Goal: Task Accomplishment & Management: Use online tool/utility

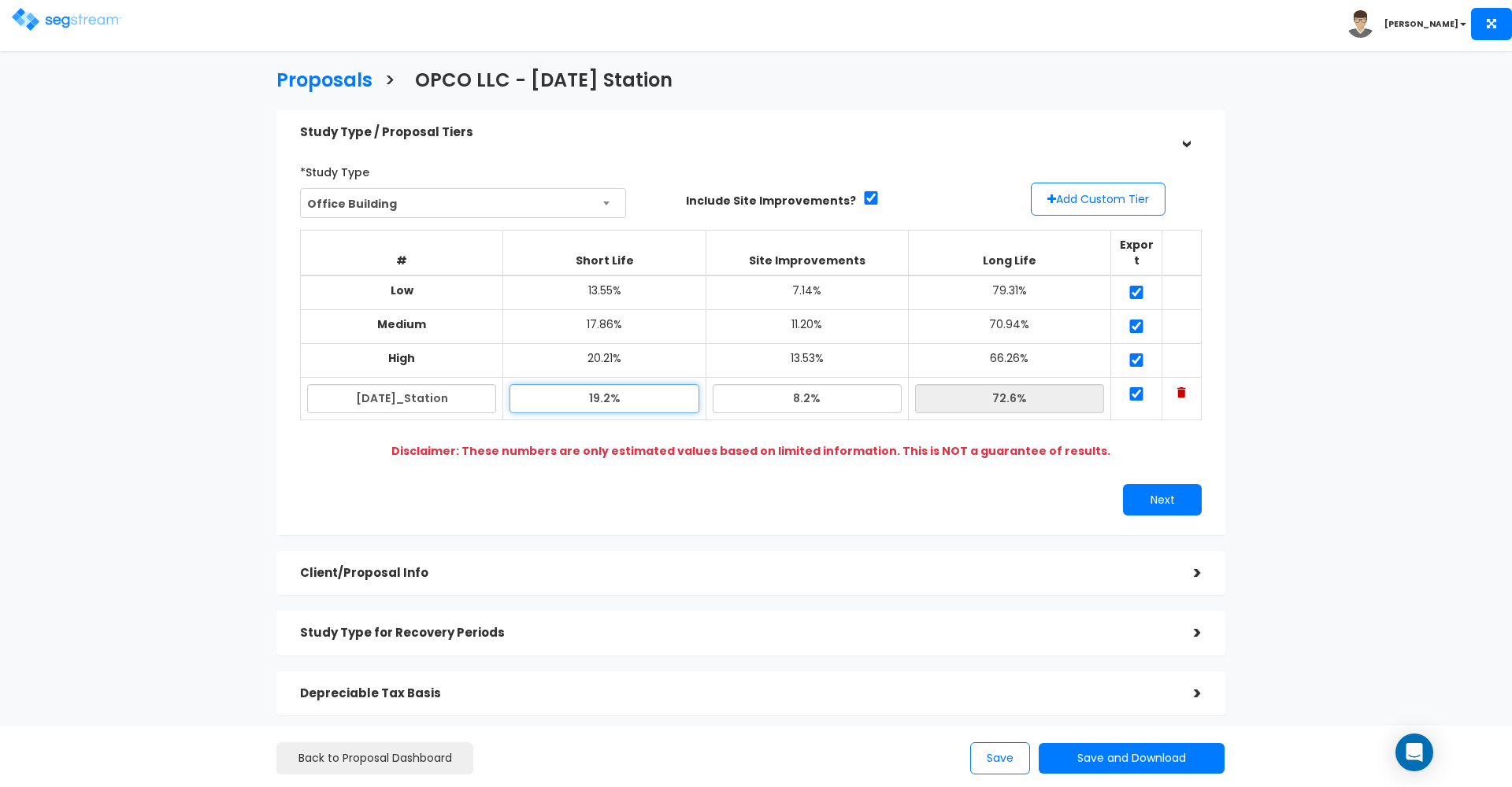
click at [630, 384] on input "19.2%" at bounding box center [604, 399] width 189 height 29
type input "18.70%"
type input "73.10%"
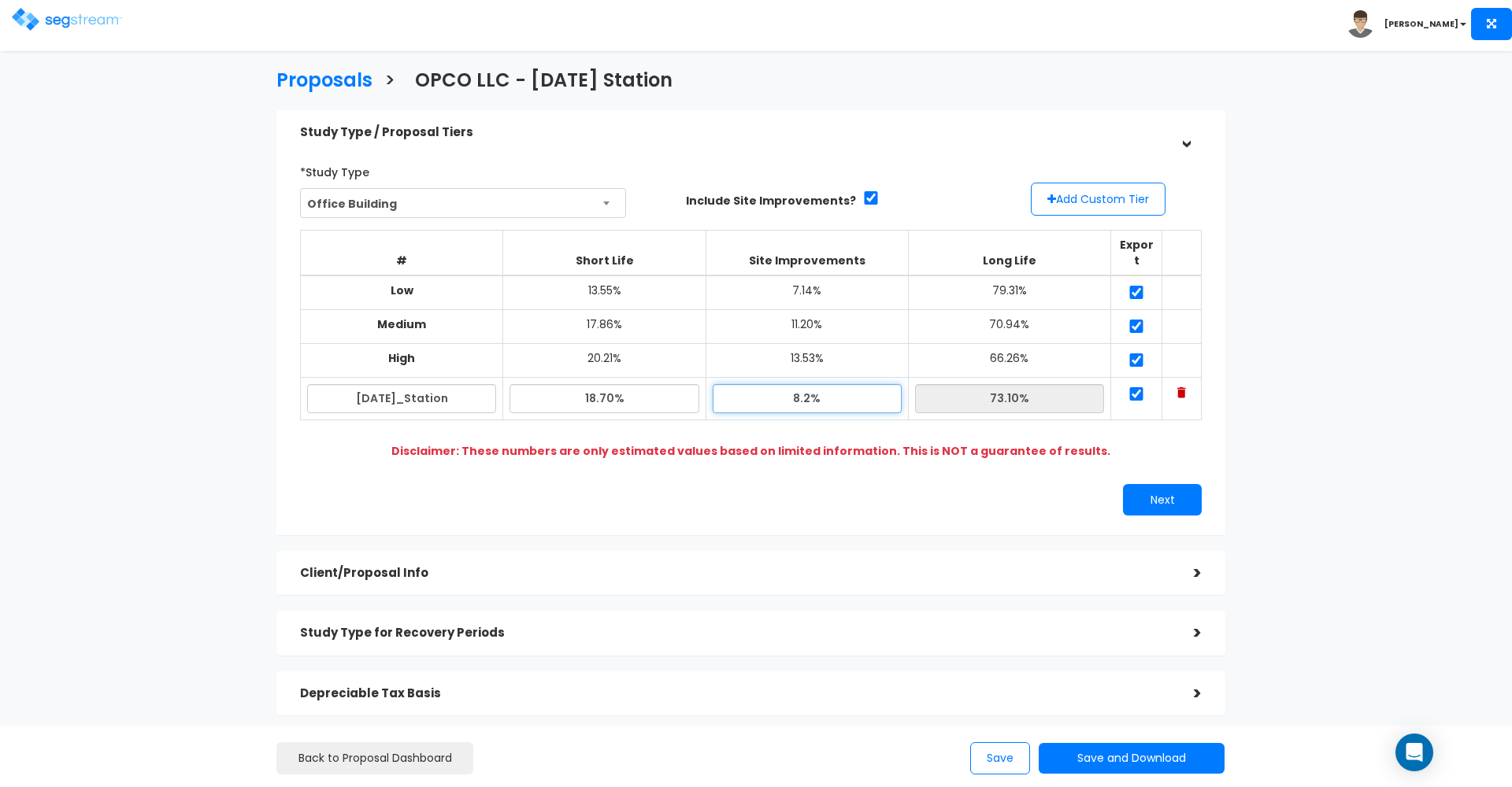
drag, startPoint x: 809, startPoint y: 376, endPoint x: 768, endPoint y: 376, distance: 41.0
click at [768, 384] on input "8.2%" at bounding box center [807, 399] width 189 height 29
type input "9.00%"
type input "72.30%"
click at [787, 462] on div "*Study Type Office Building Assisted/Senior Living Auto Repair Shop Auto Dealer…" at bounding box center [751, 337] width 925 height 372
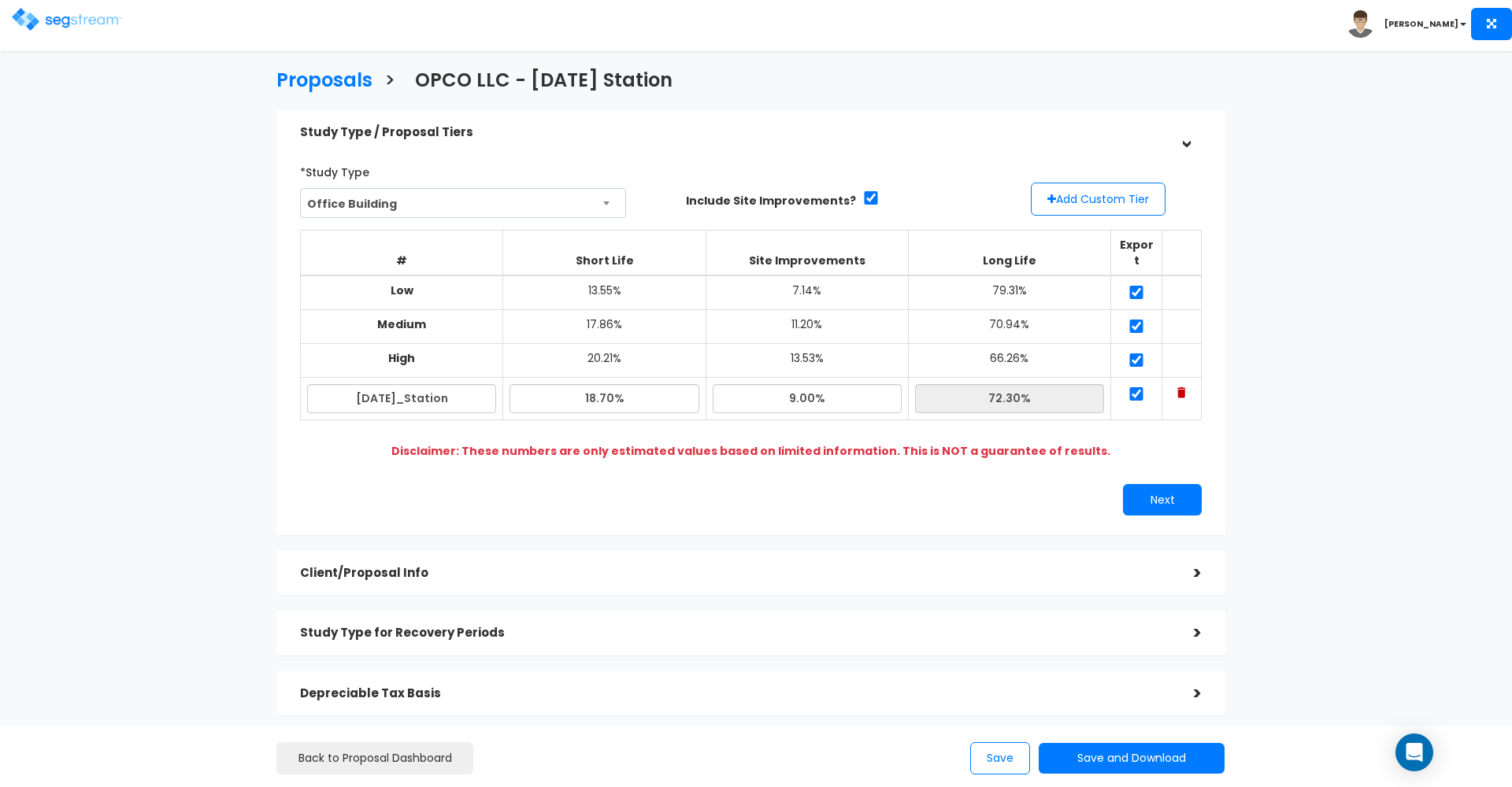
click at [259, 201] on div "Proposals > OPCO LLC - [DATE] Station Study Type / Proposal Tiers > *Study Type…" at bounding box center [750, 458] width 1241 height 1074
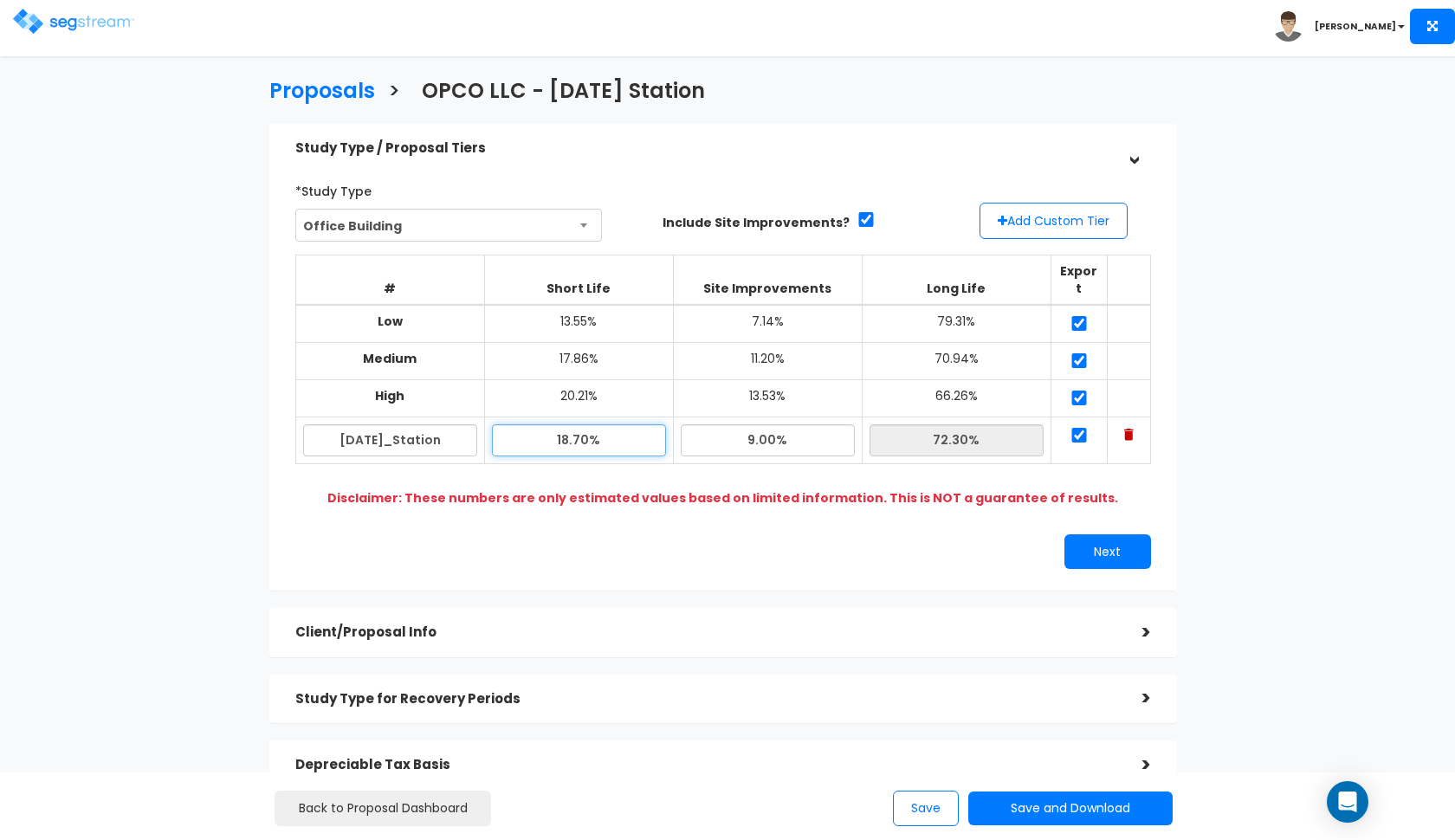
click at [613, 424] on input "18.70%" at bounding box center [578, 440] width 174 height 32
click at [773, 424] on input "9.00%" at bounding box center [767, 440] width 174 height 32
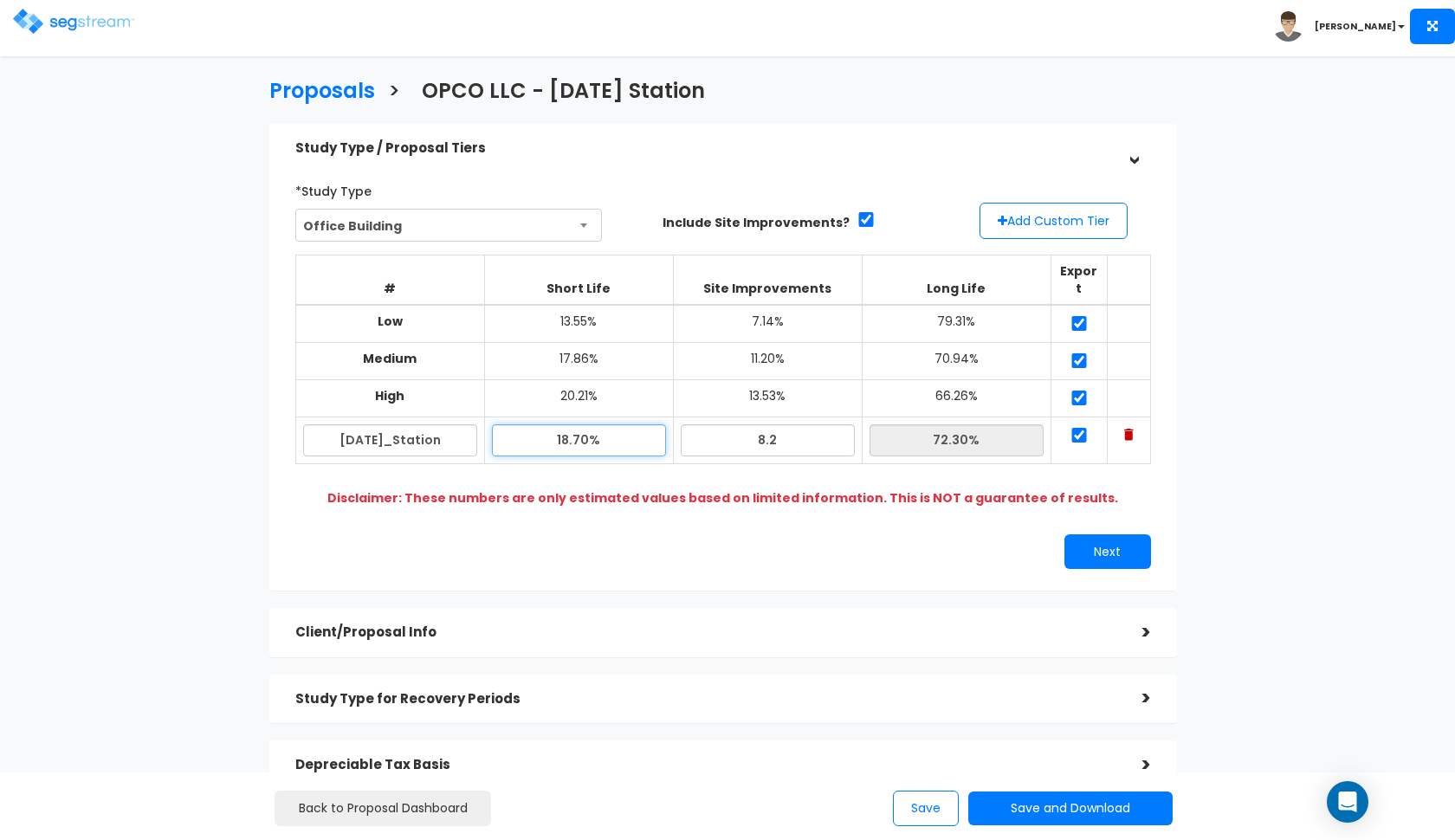
type input "8.20%"
type input "73.10%"
click at [626, 424] on input "18.70%" at bounding box center [578, 440] width 174 height 32
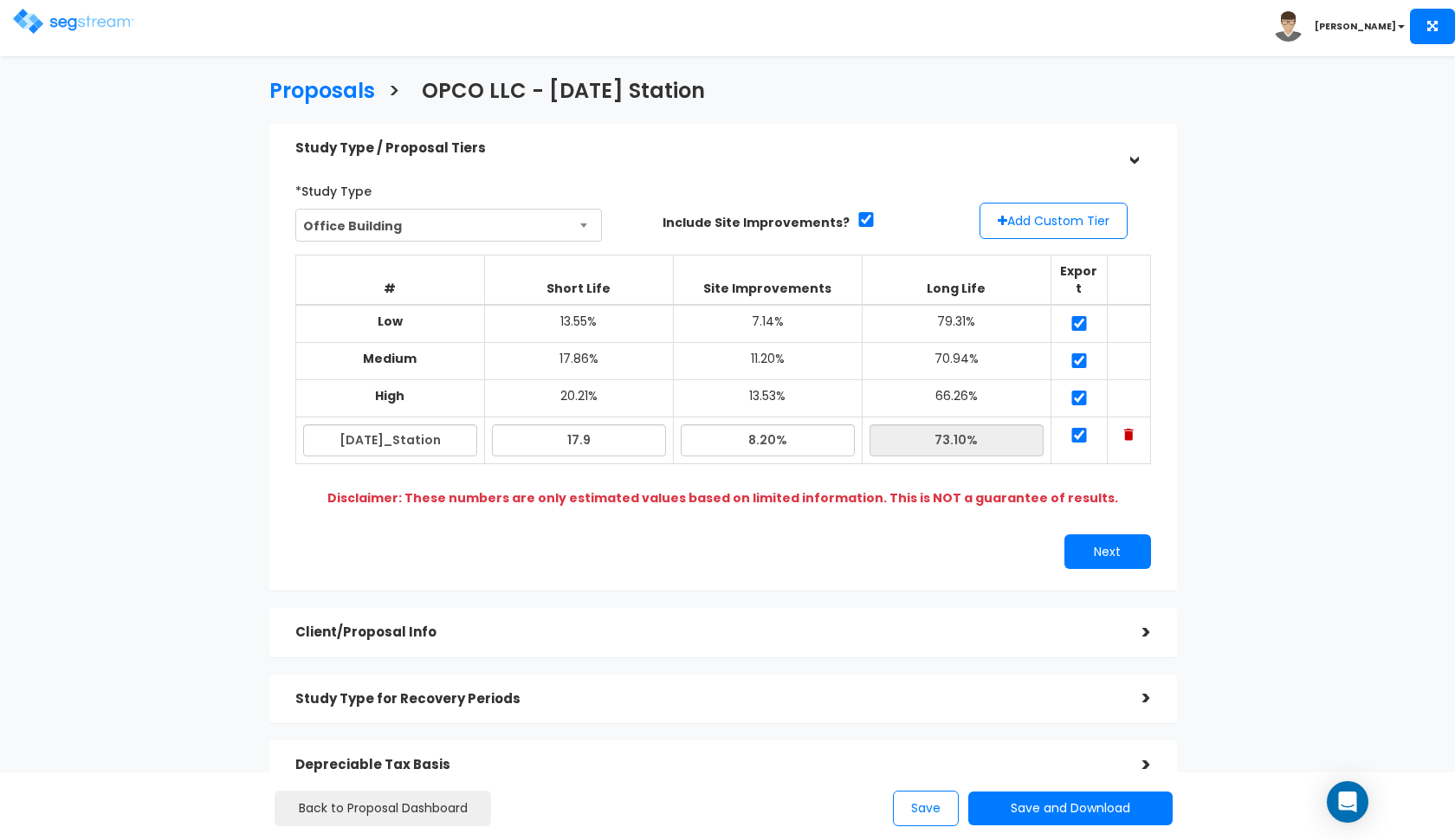
type input "17.90%"
type input "73.90%"
click at [808, 507] on div "*Study Type Office Building Assisted/Senior Living Auto Repair Shop Auto Dealer…" at bounding box center [723, 373] width 881 height 409
click at [1139, 536] on button "Next" at bounding box center [1108, 551] width 86 height 35
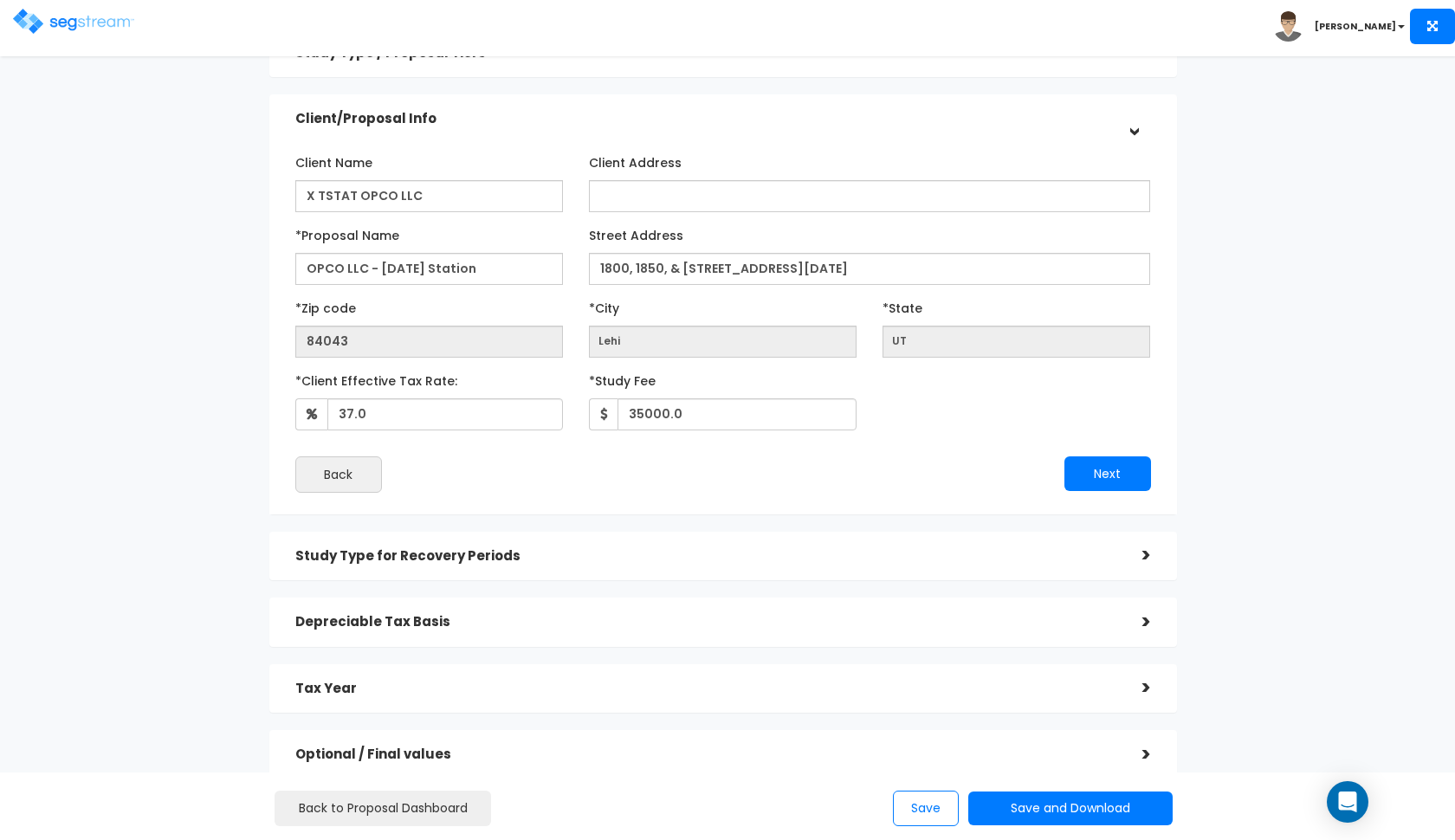
scroll to position [112, 0]
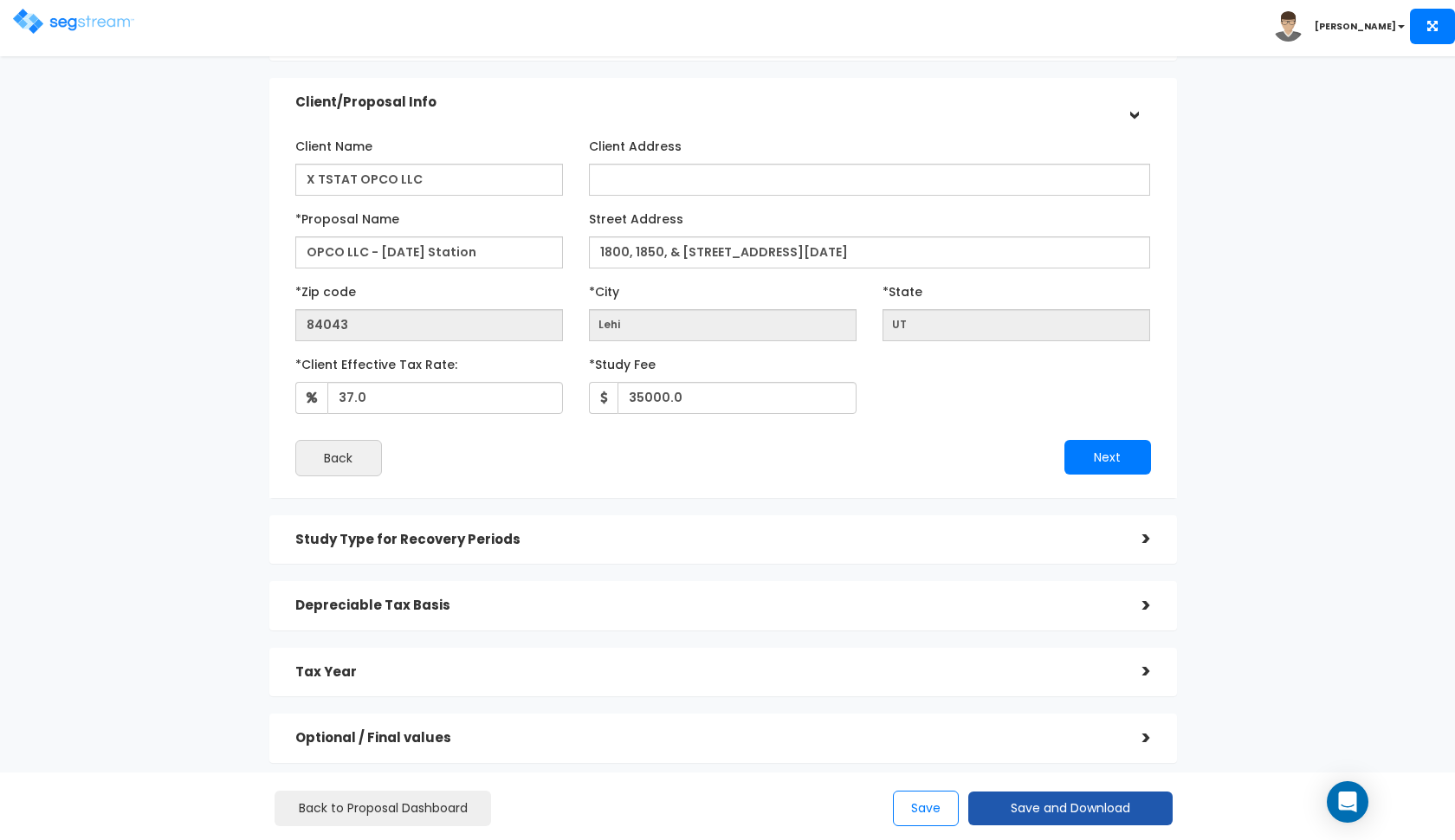
click at [1010, 814] on button "Save and Download" at bounding box center [1070, 808] width 205 height 34
click at [1071, 715] on link "Custom Proposal" at bounding box center [1113, 719] width 271 height 39
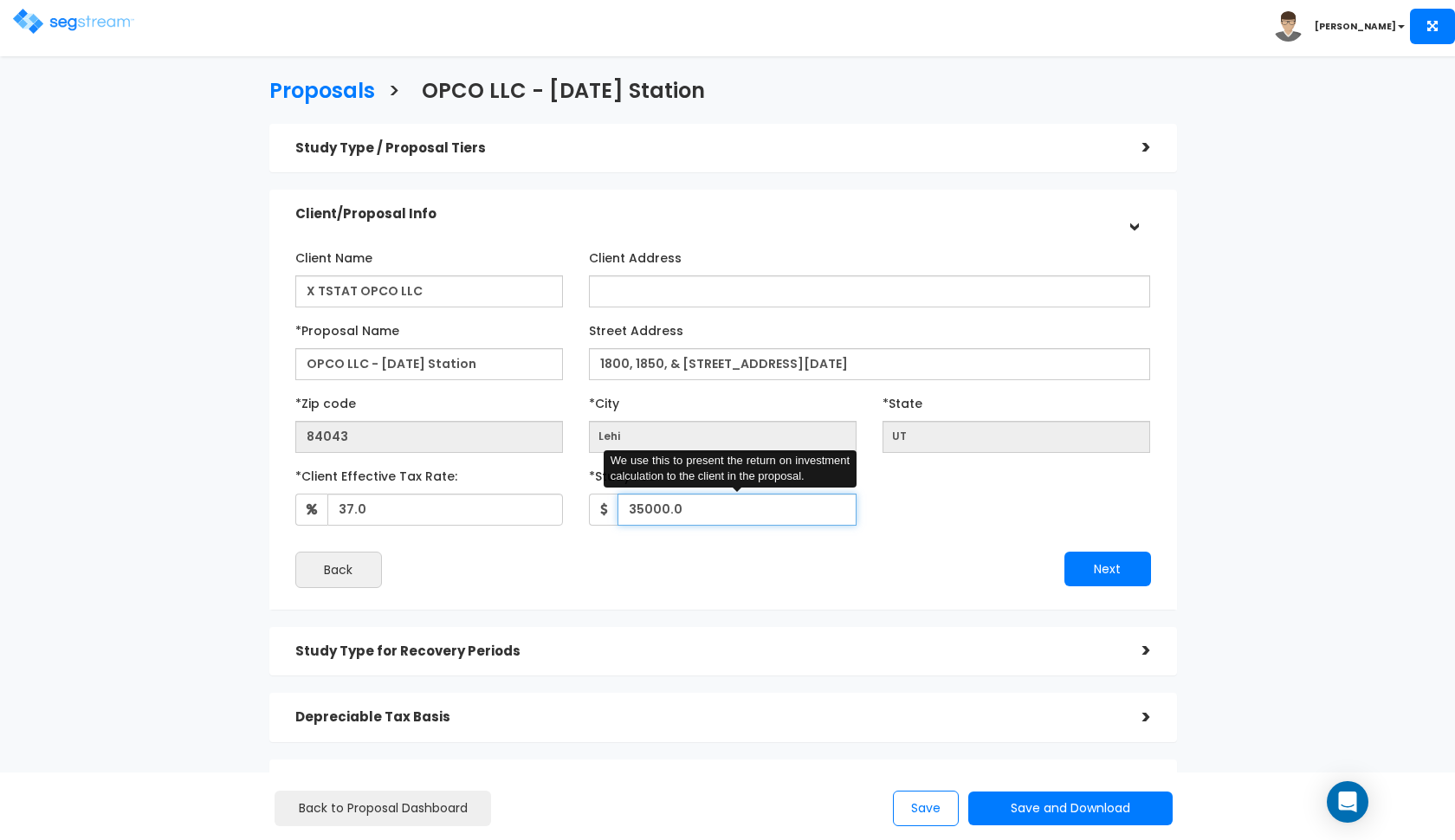
click at [712, 505] on input "35000.0" at bounding box center [737, 510] width 239 height 32
type input "43,500"
click at [752, 208] on h5 "Client/Proposal Info" at bounding box center [706, 214] width 820 height 15
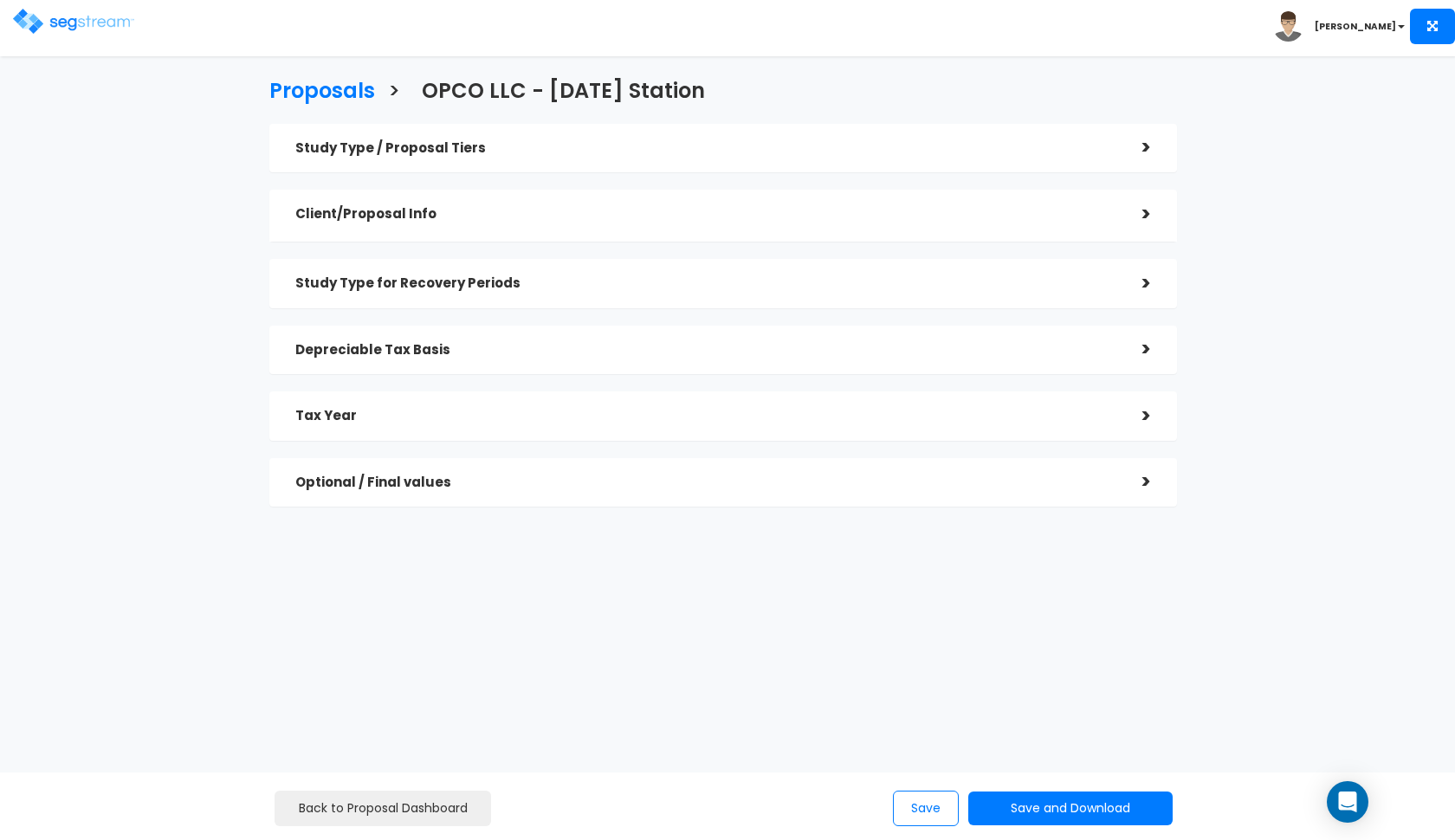
click at [713, 158] on div "Study Type / Proposal Tiers" at bounding box center [706, 148] width 820 height 32
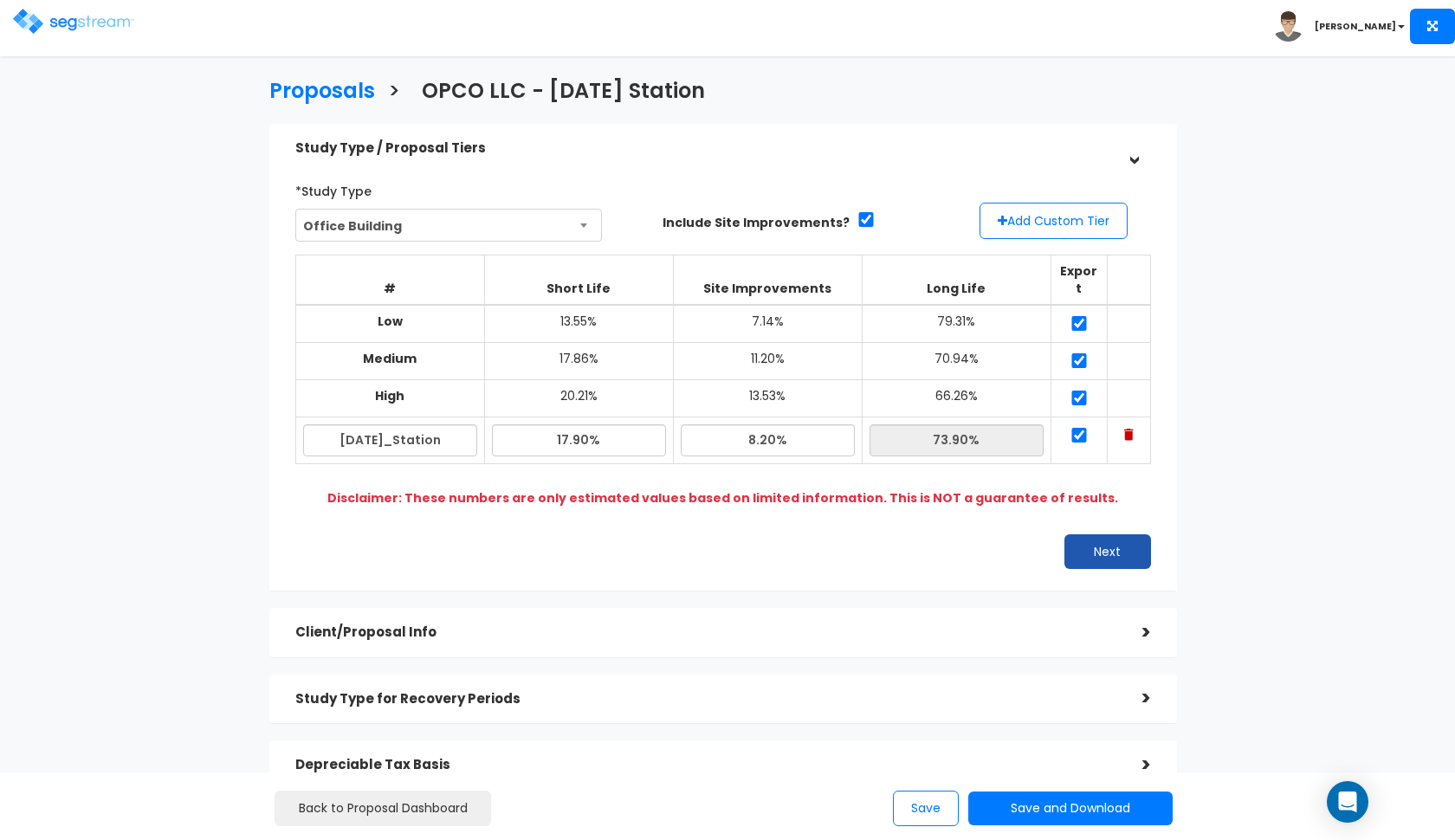
click at [1090, 534] on button "Next" at bounding box center [1108, 551] width 86 height 35
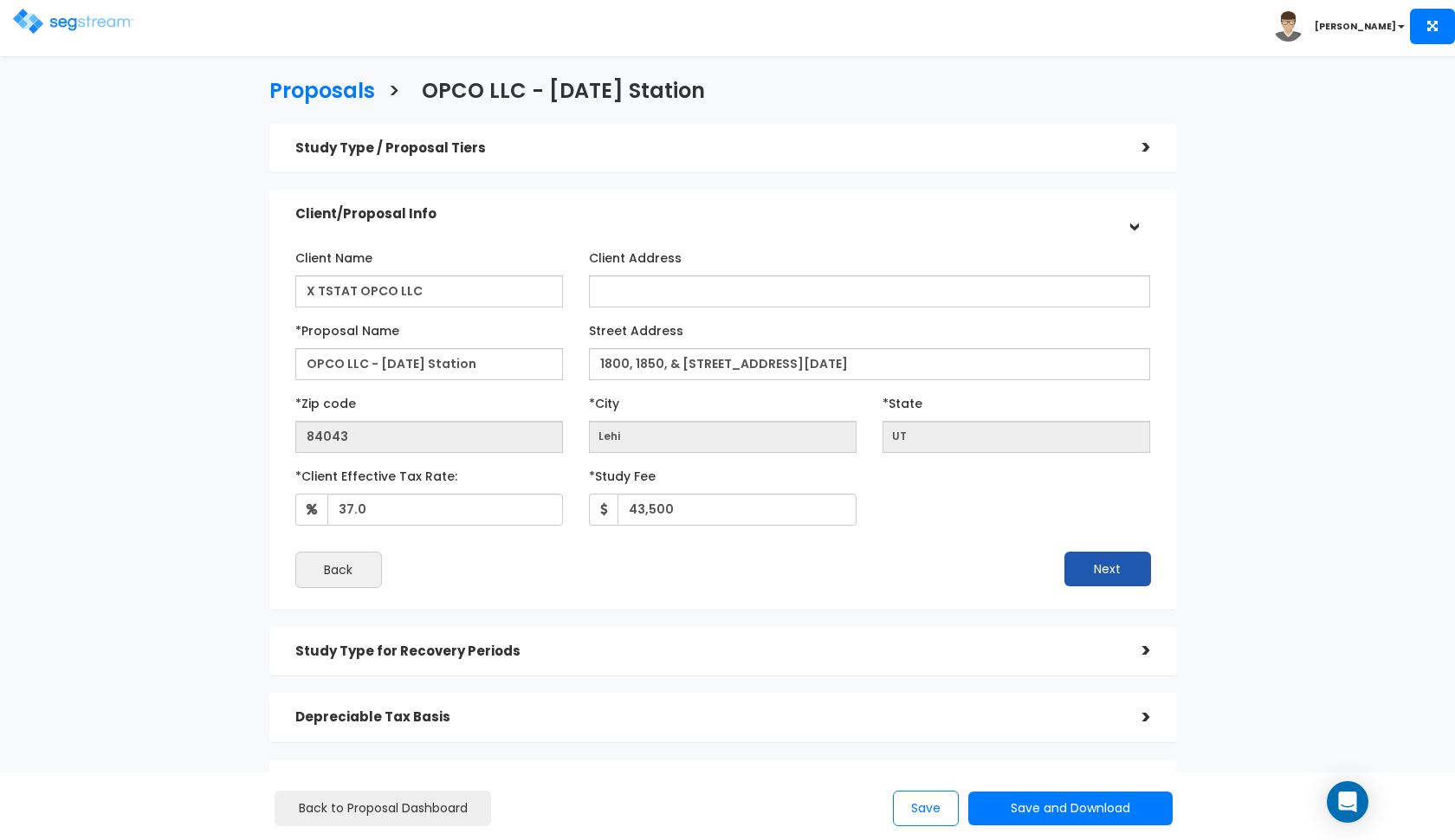
click at [1104, 558] on button "Next" at bounding box center [1108, 569] width 86 height 35
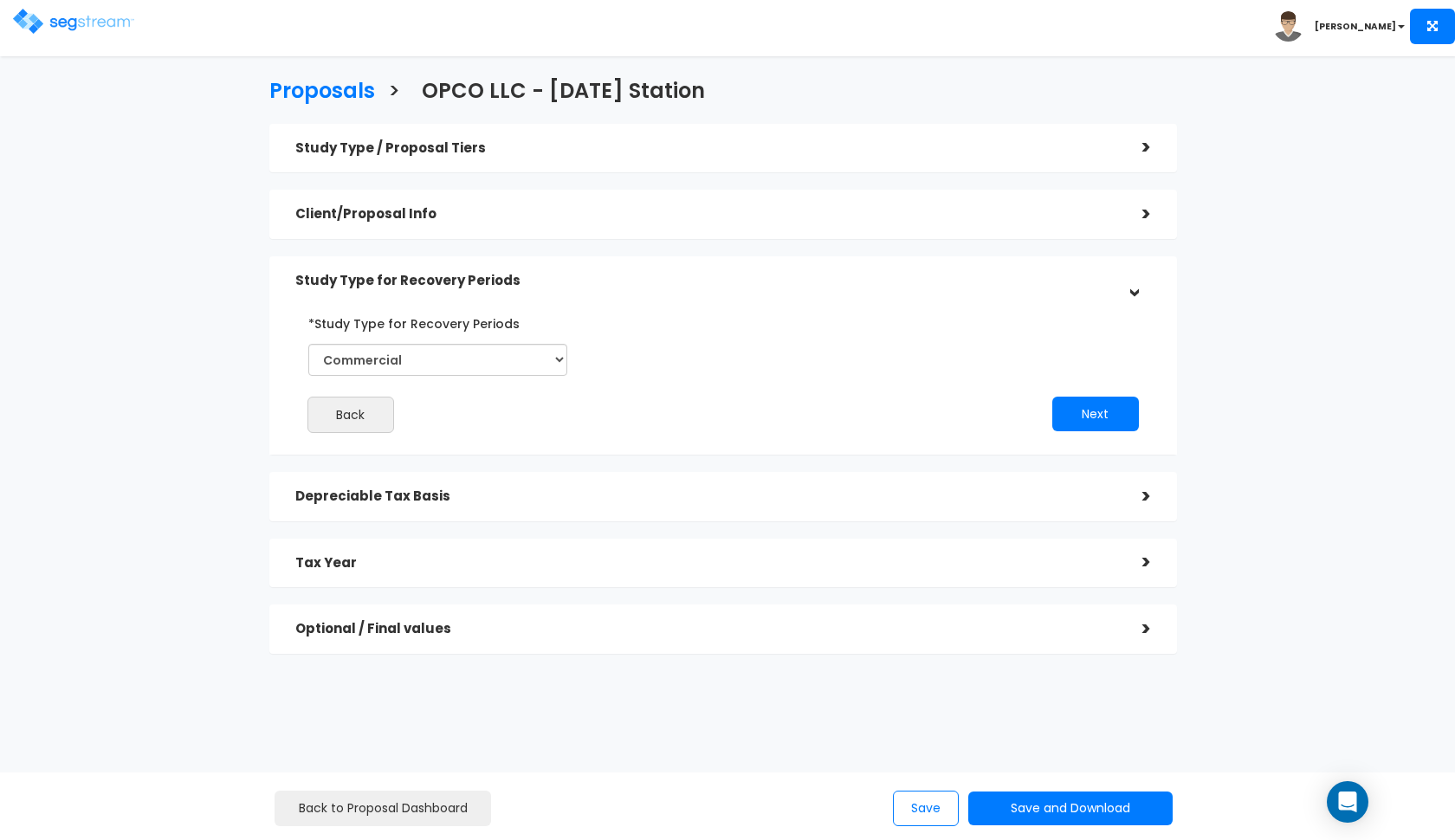
click at [764, 262] on div "Study Type for Recovery Periods >" at bounding box center [723, 281] width 908 height 50
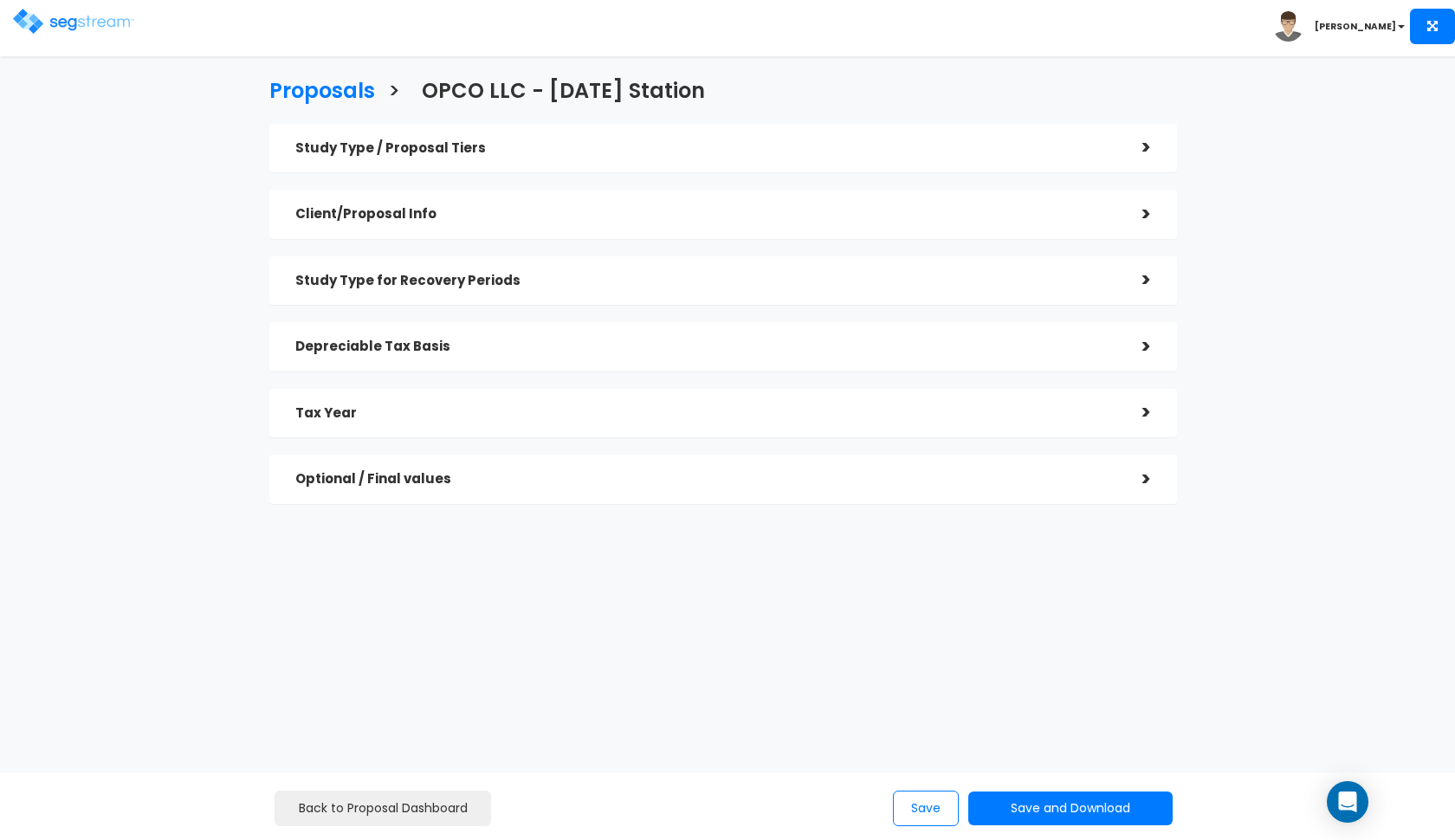
click at [725, 340] on h5 "Depreciable Tax Basis" at bounding box center [706, 347] width 820 height 15
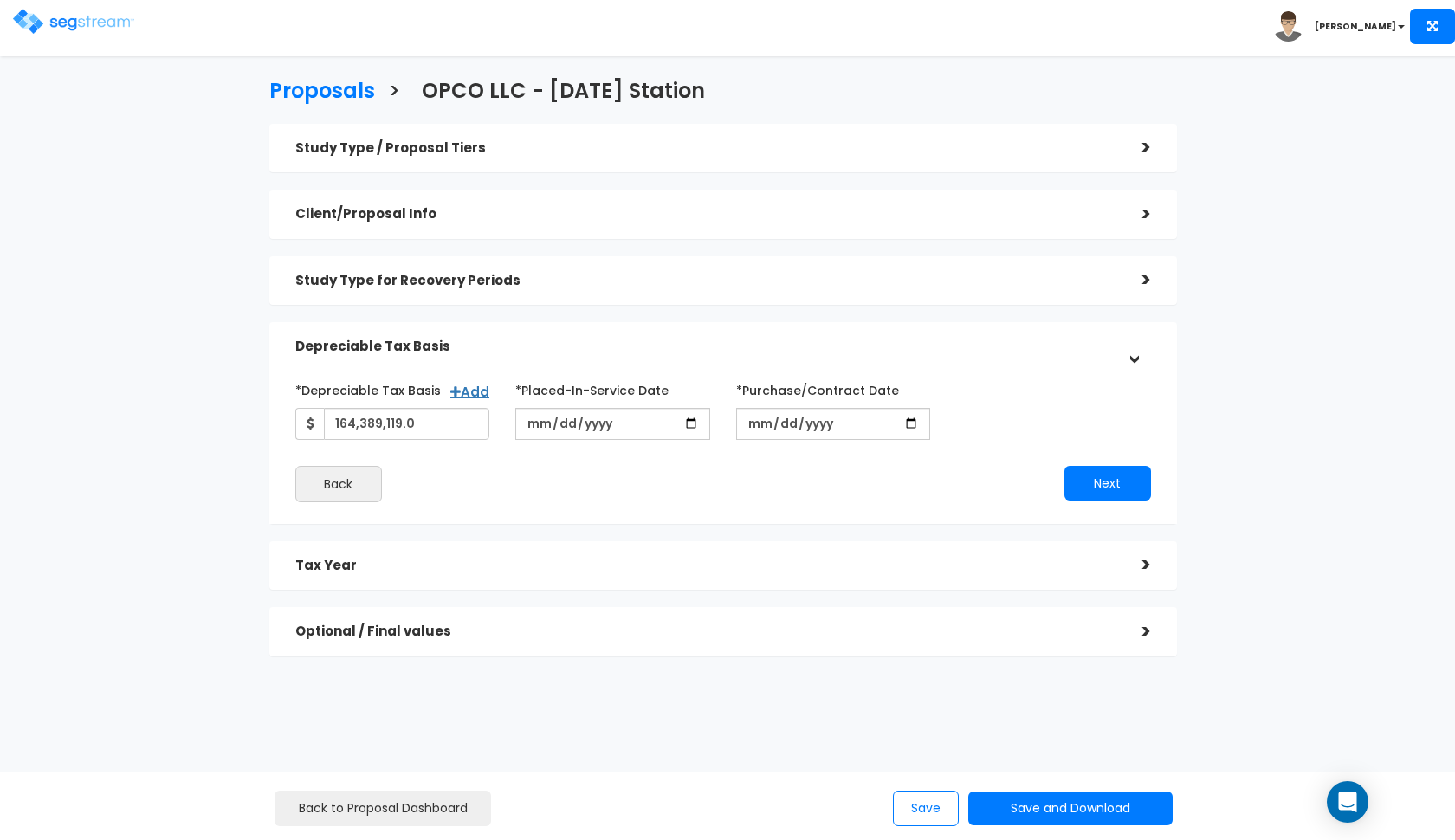
click at [733, 340] on h5 "Depreciable Tax Basis" at bounding box center [706, 347] width 820 height 15
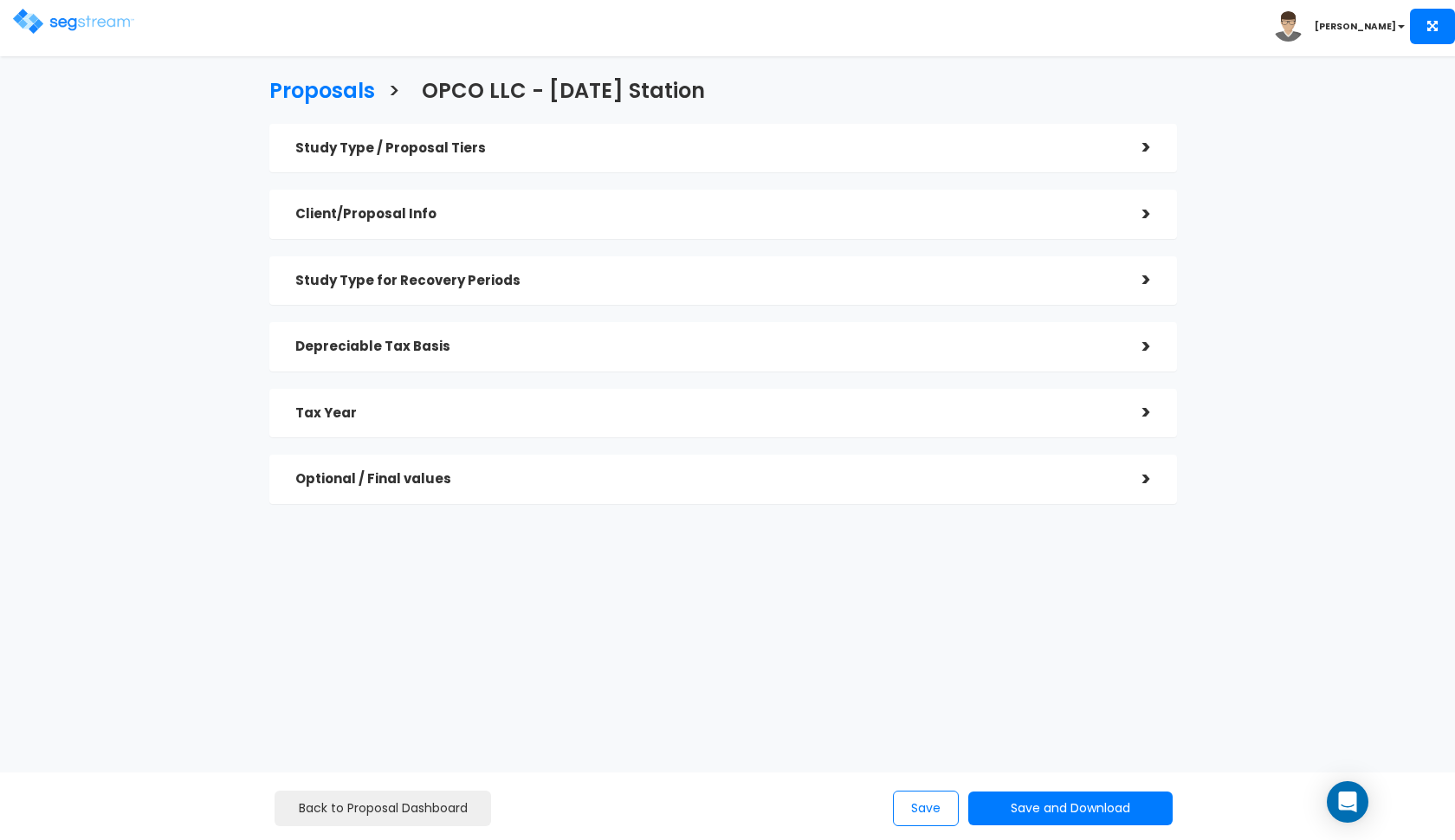
click at [701, 406] on h5 "Tax Year" at bounding box center [706, 414] width 820 height 15
click at [699, 410] on h5 "Tax Year" at bounding box center [706, 414] width 820 height 15
click at [681, 492] on div "Optional / Final values" at bounding box center [706, 479] width 820 height 32
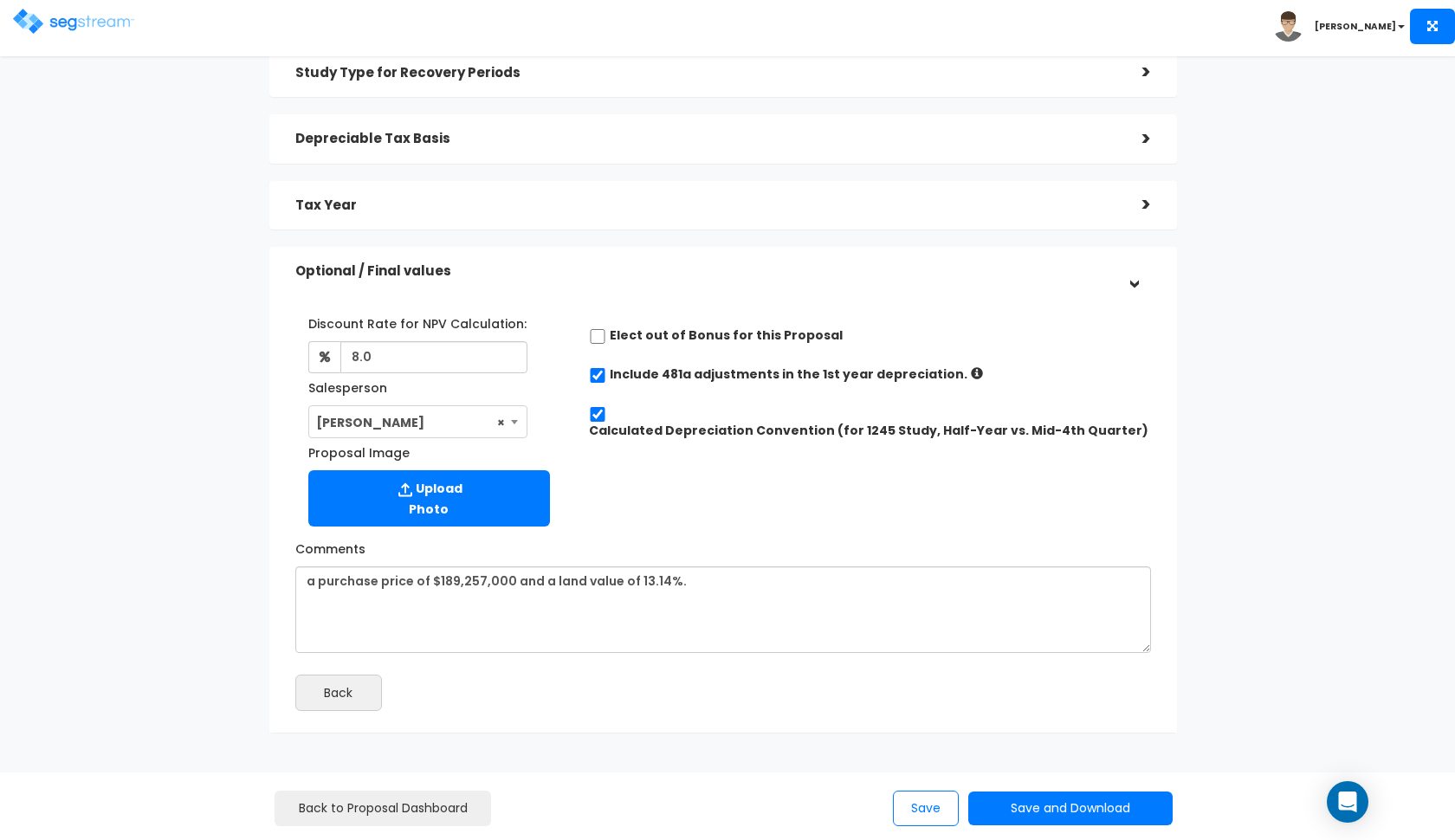
scroll to position [208, 0]
click at [851, 266] on h5 "Optional / Final values" at bounding box center [706, 270] width 820 height 15
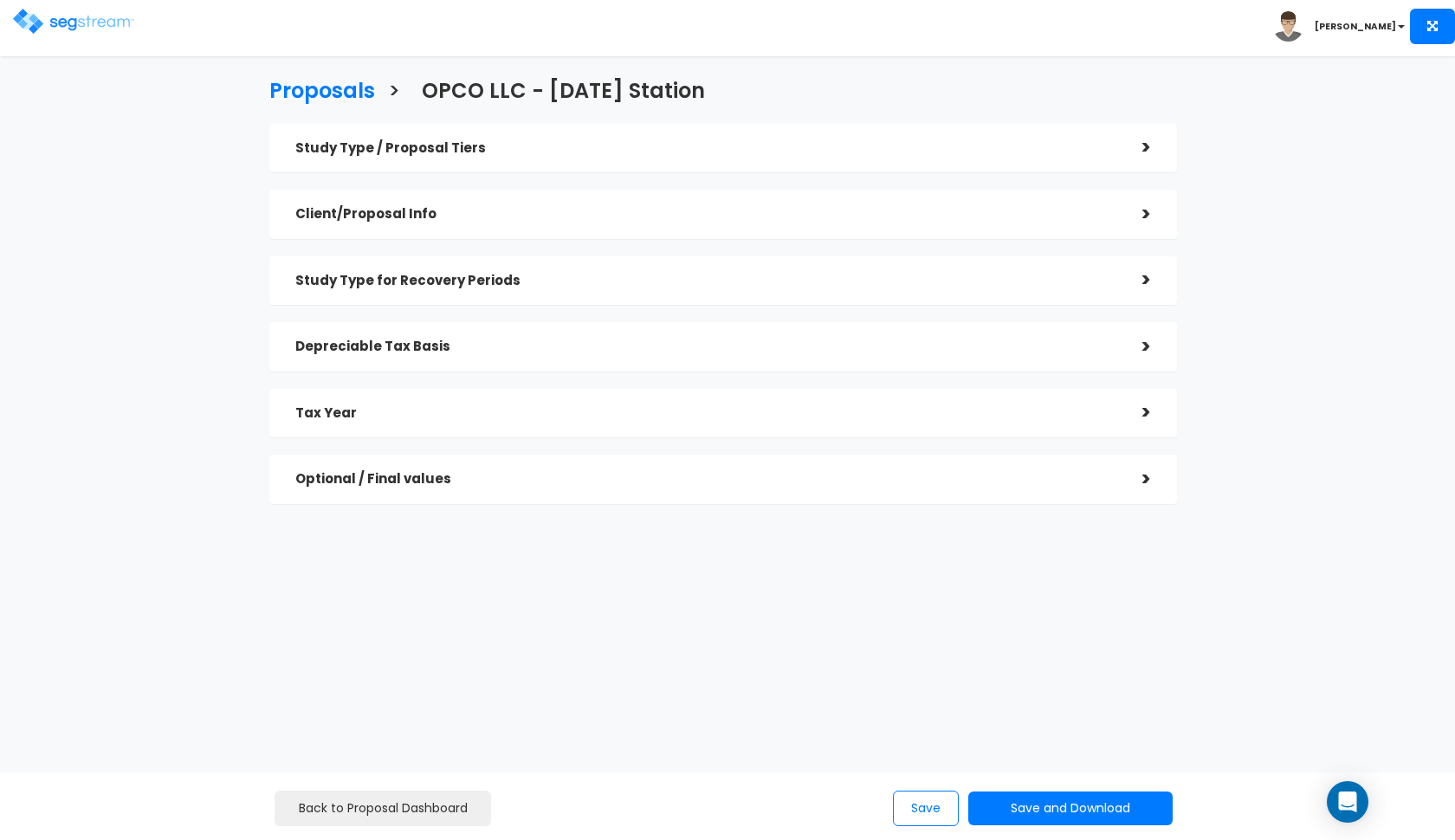
scroll to position [0, 0]
click at [773, 207] on h5 "Client/Proposal Info" at bounding box center [706, 214] width 820 height 15
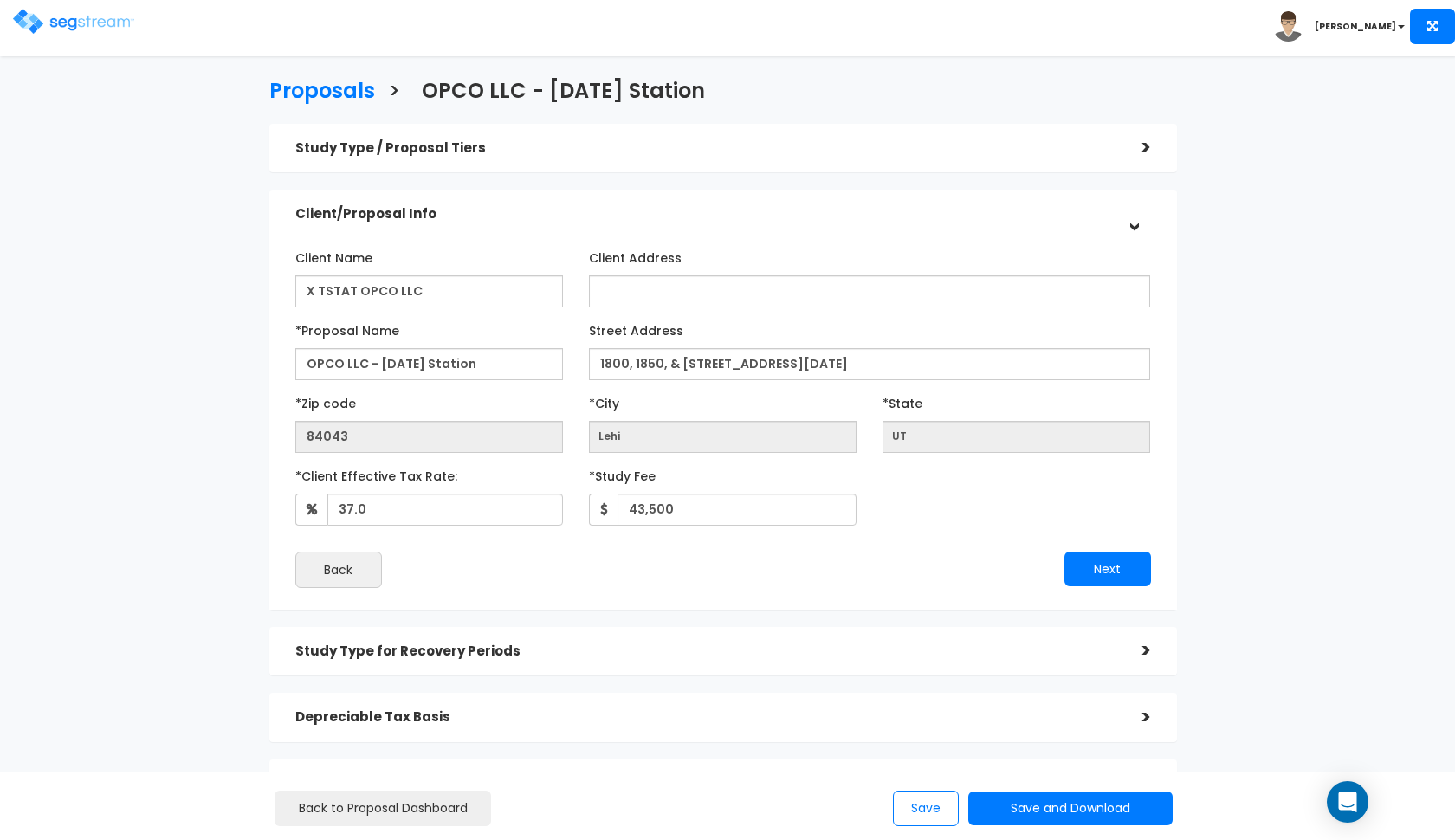
click at [773, 207] on h5 "Client/Proposal Info" at bounding box center [706, 214] width 820 height 15
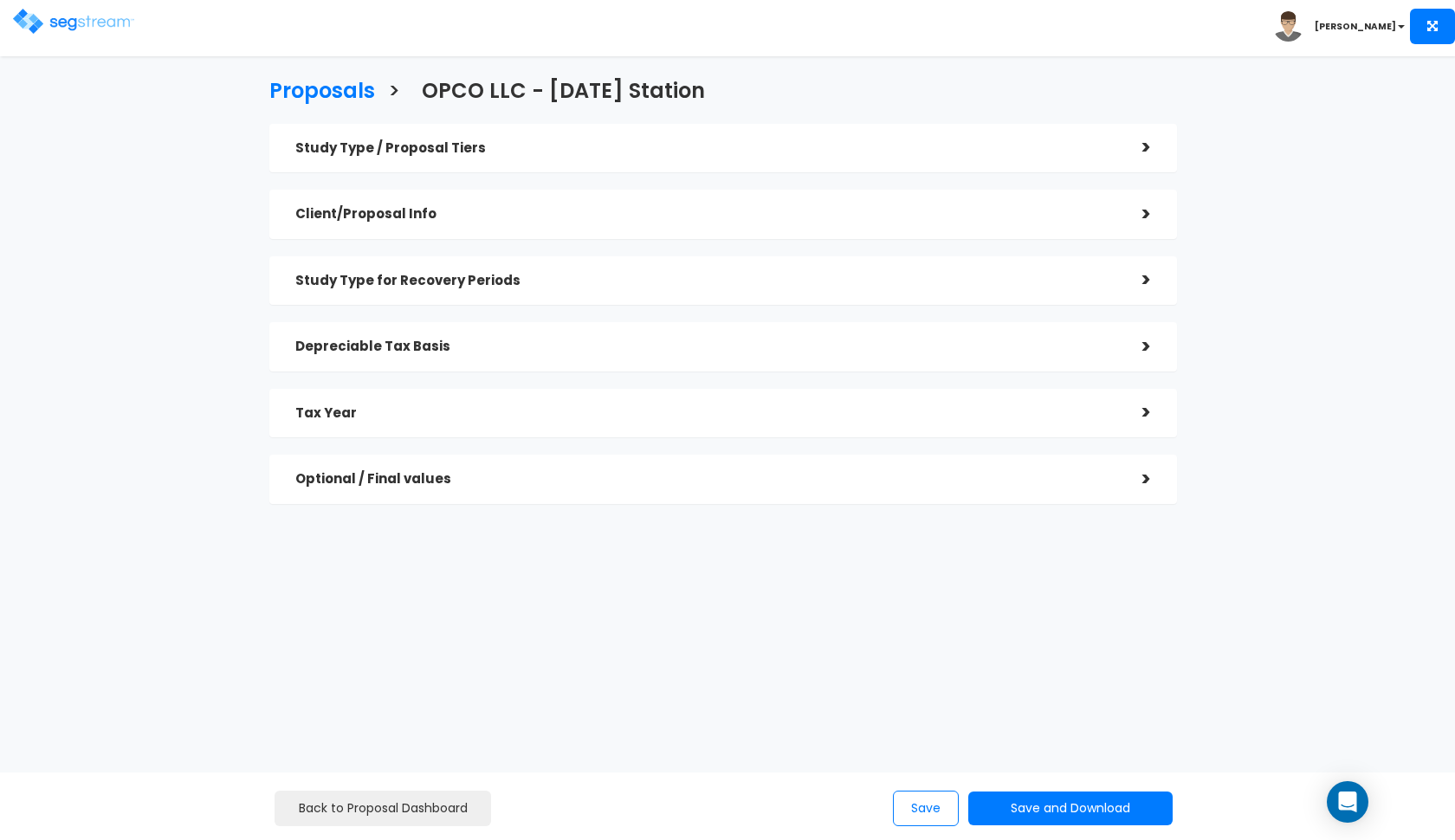
click at [777, 160] on div "Study Type / Proposal Tiers" at bounding box center [706, 148] width 820 height 32
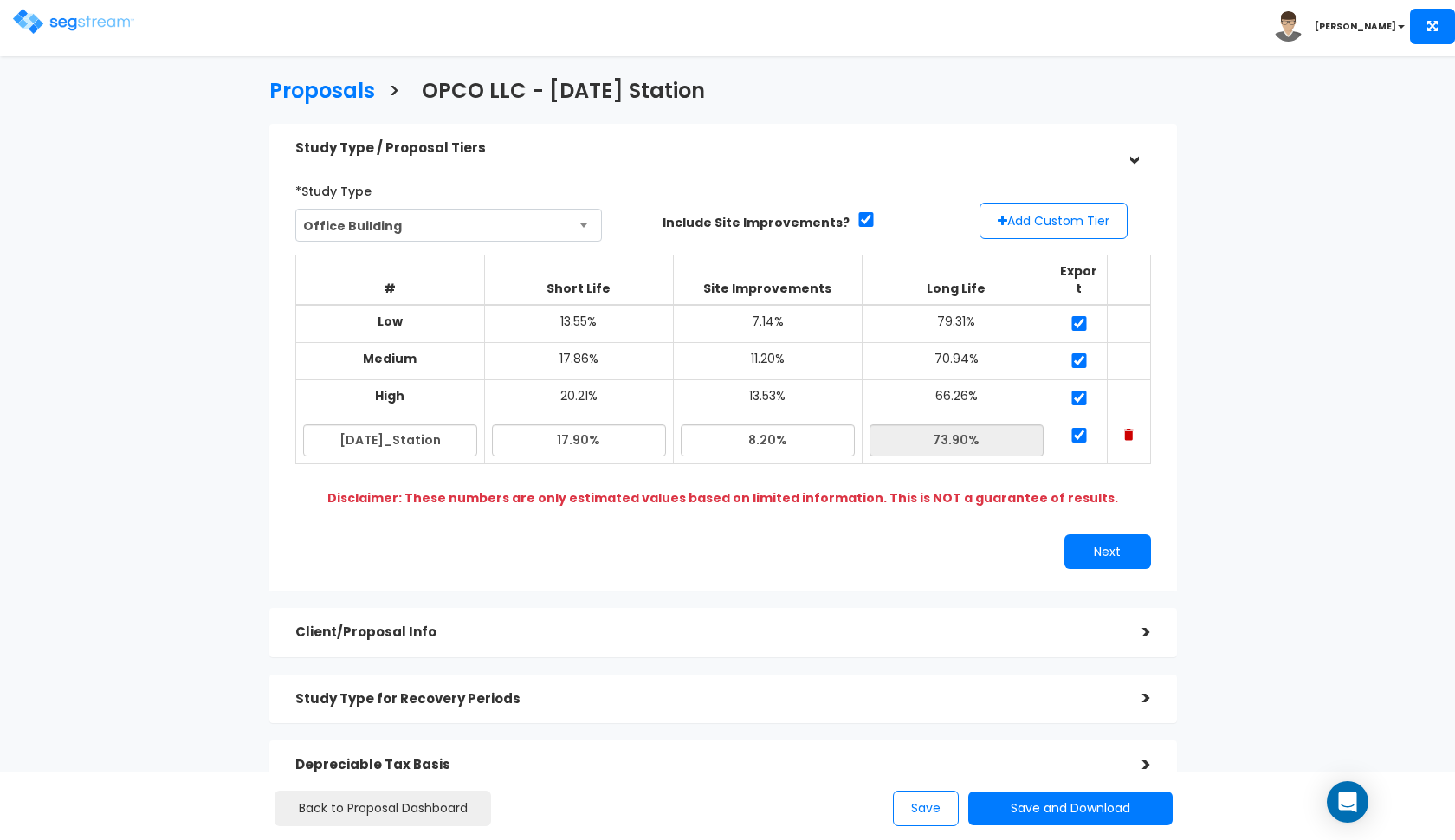
click at [787, 153] on h5 "Study Type / Proposal Tiers" at bounding box center [706, 148] width 820 height 15
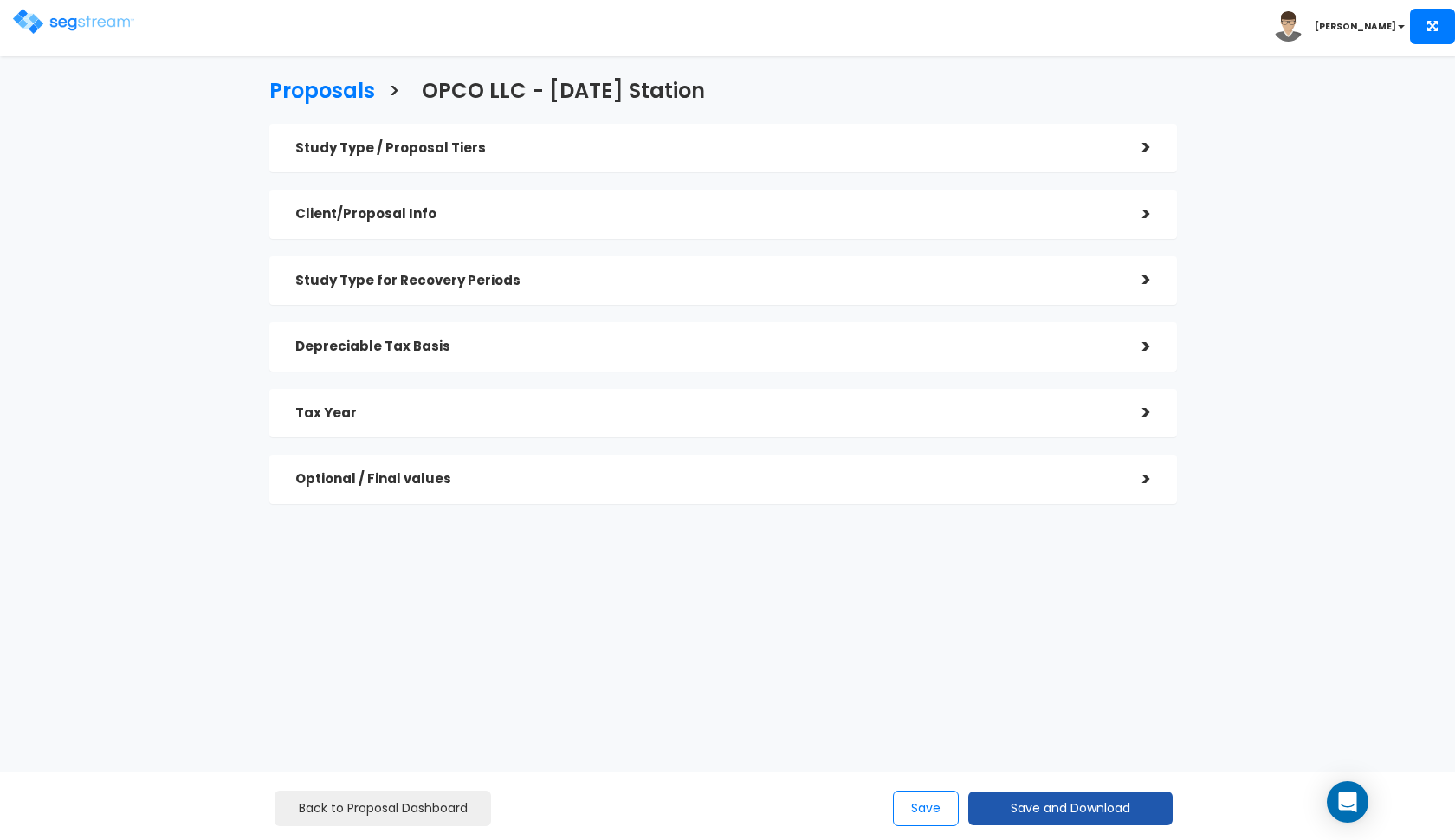
click at [997, 821] on button "Save and Download" at bounding box center [1070, 808] width 205 height 34
click at [1049, 723] on link "Custom Proposal" at bounding box center [1113, 719] width 271 height 39
click at [385, 155] on h5 "Study Type / Proposal Tiers" at bounding box center [706, 148] width 820 height 15
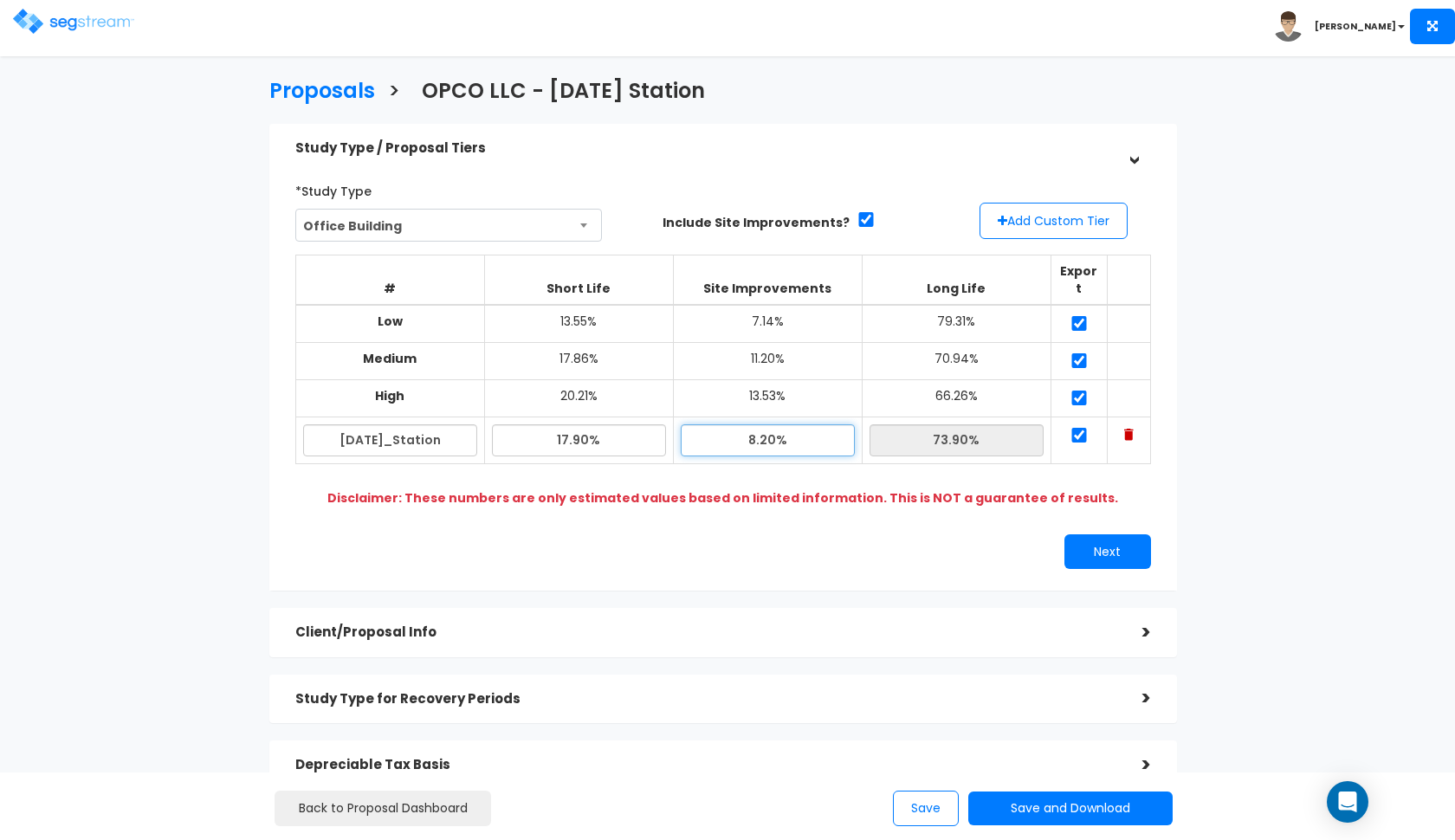
click at [753, 424] on input "8.20%" at bounding box center [767, 440] width 174 height 32
type input "9.20%"
type input "72.90%"
click at [1067, 534] on button "Next" at bounding box center [1108, 551] width 86 height 35
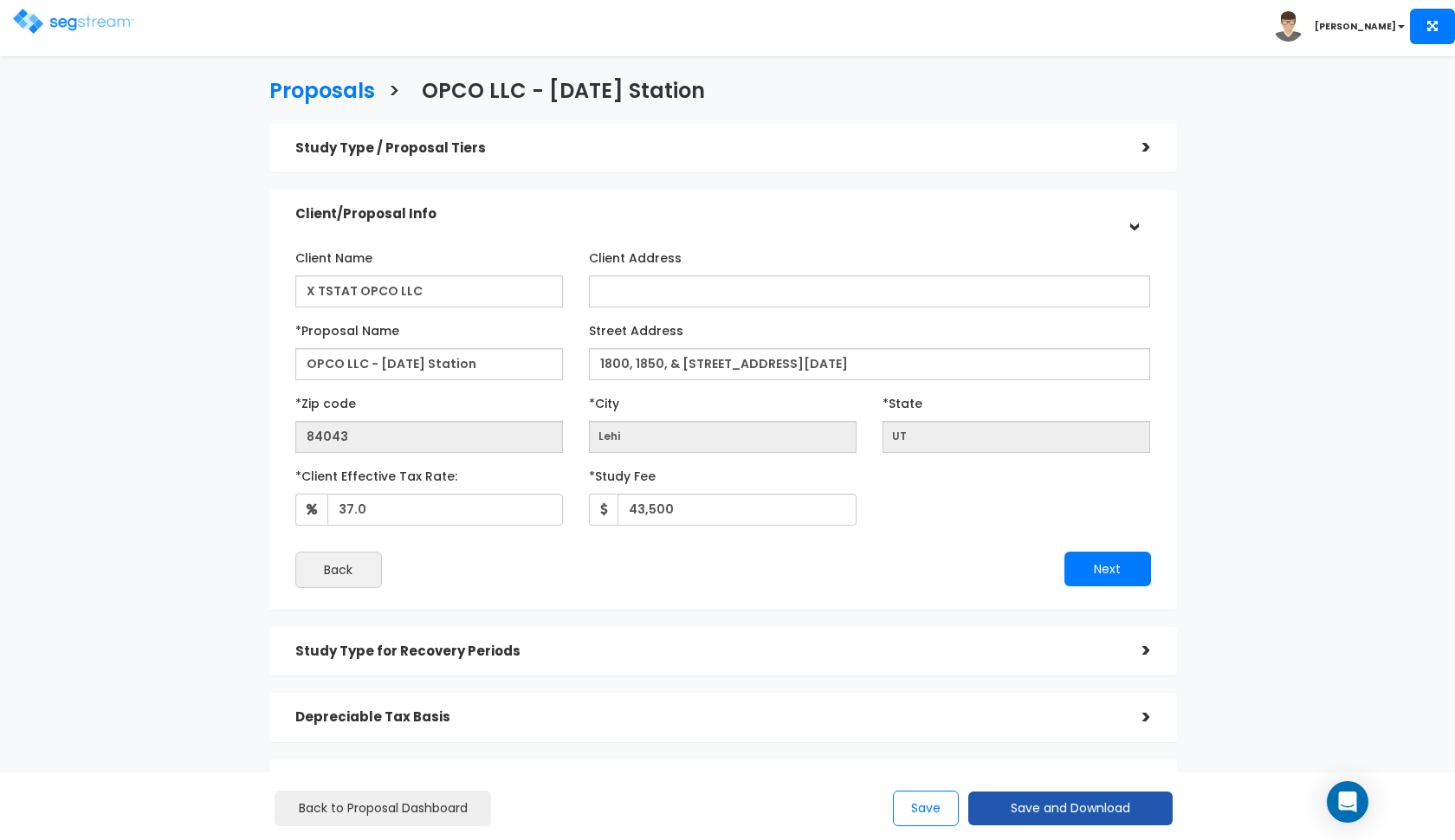
click at [998, 817] on button "Save and Download" at bounding box center [1070, 808] width 205 height 34
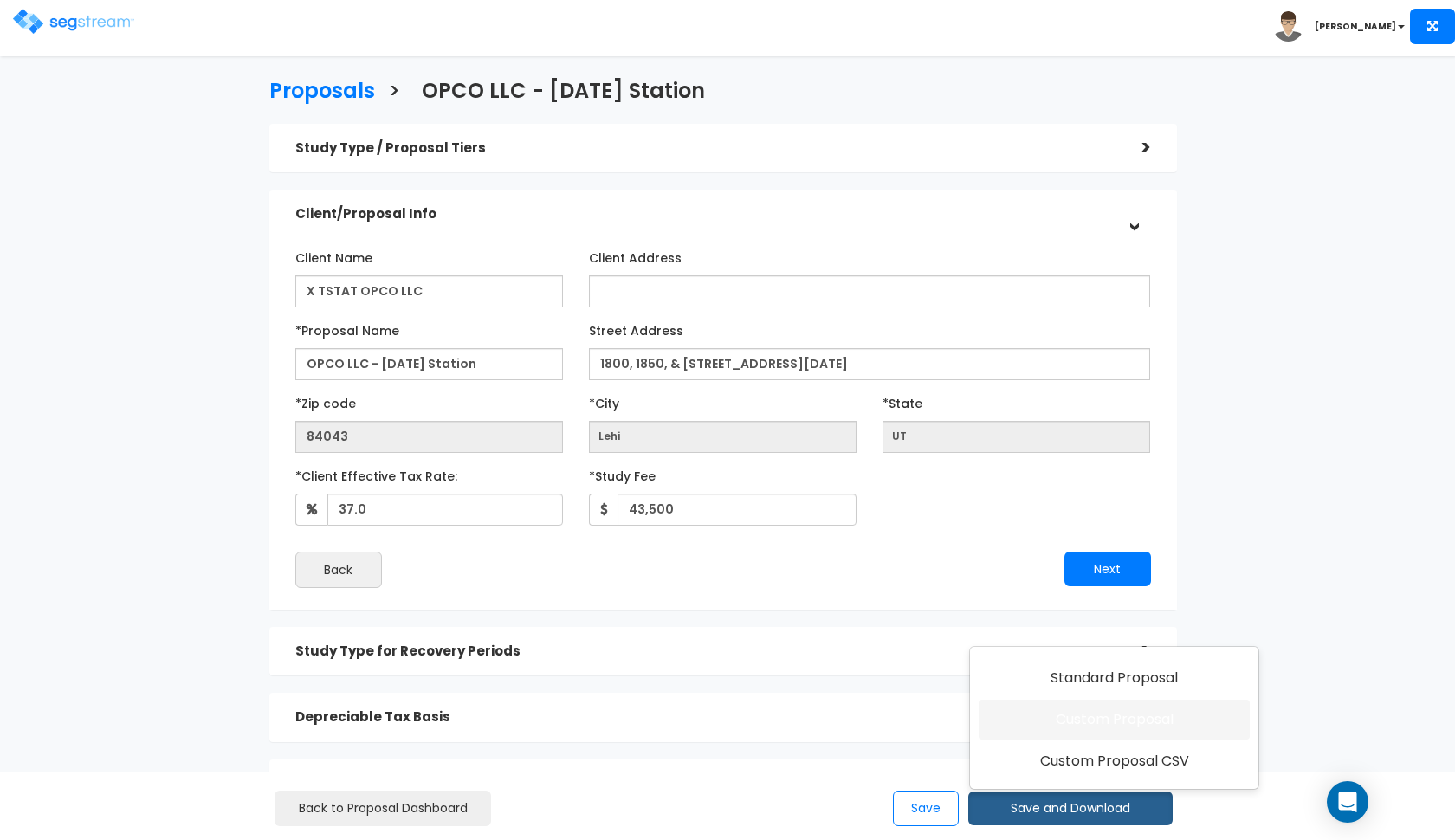
click at [1032, 725] on link "Custom Proposal" at bounding box center [1113, 719] width 271 height 39
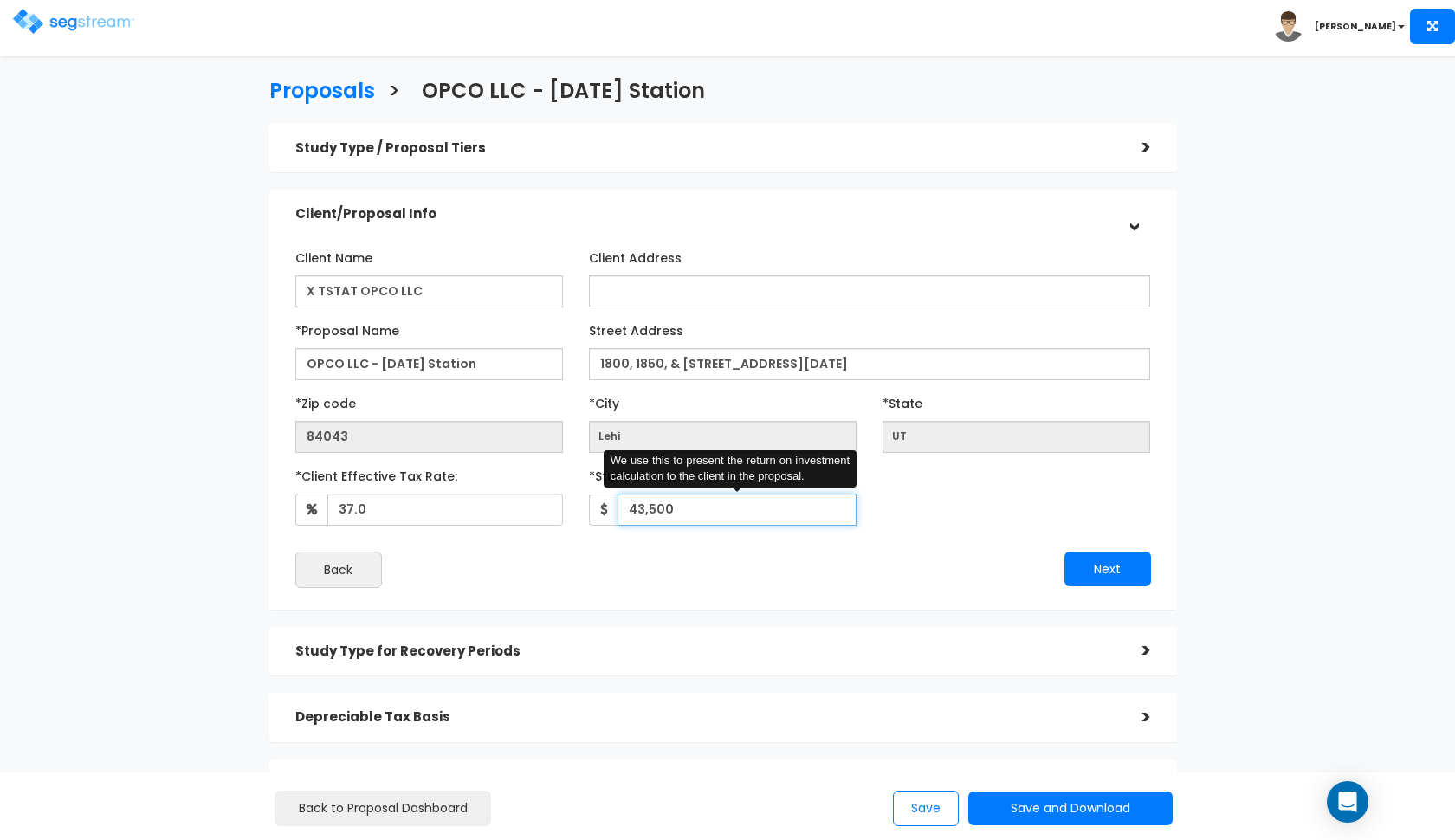
click at [643, 508] on input "43,500" at bounding box center [737, 510] width 239 height 32
click at [630, 553] on div "Back" at bounding box center [502, 570] width 440 height 37
click at [645, 507] on input "43,500" at bounding box center [737, 510] width 239 height 32
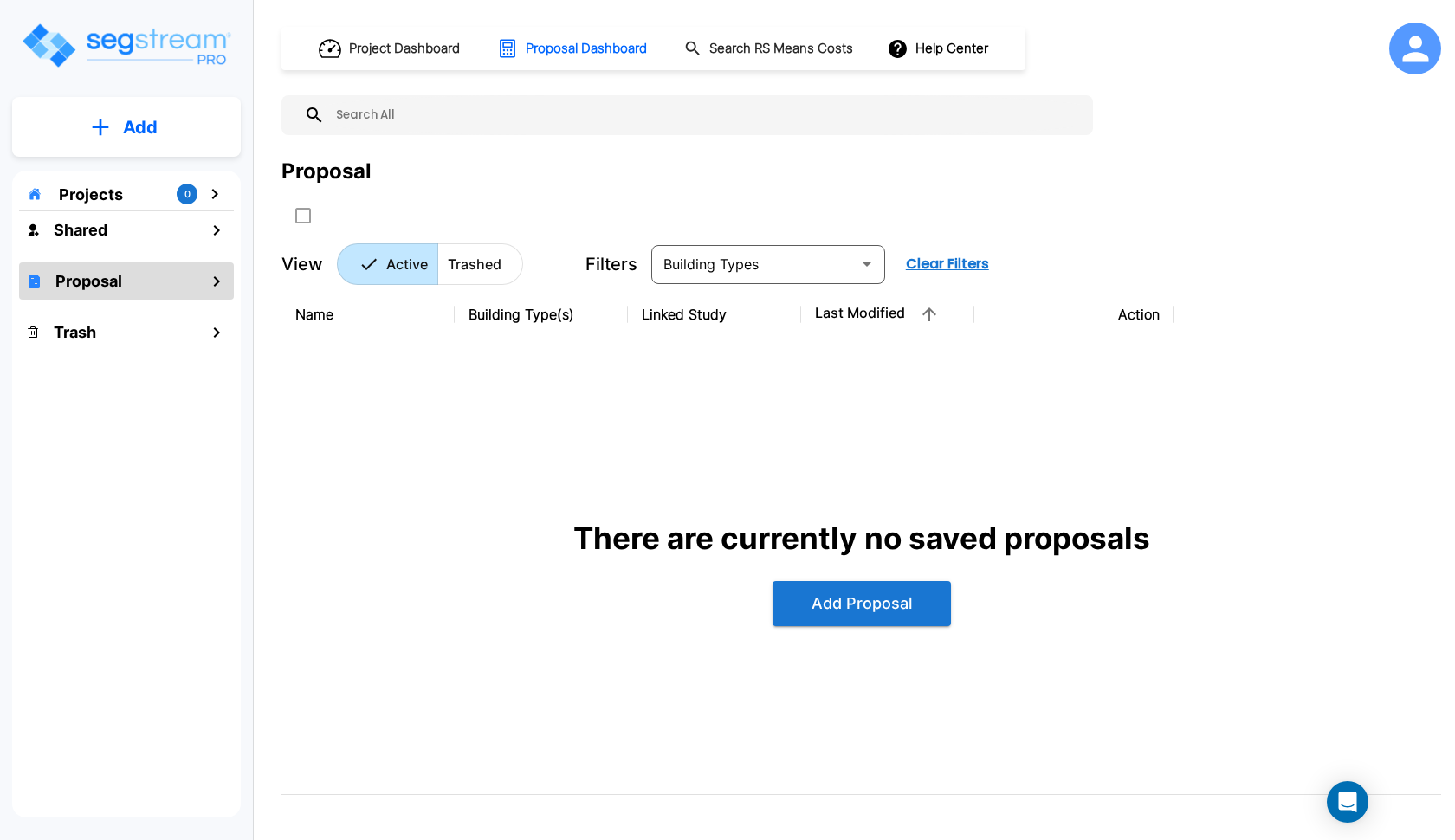
click at [91, 53] on img "mailbox folders" at bounding box center [126, 45] width 212 height 50
